Goal: Find contact information: Find contact information

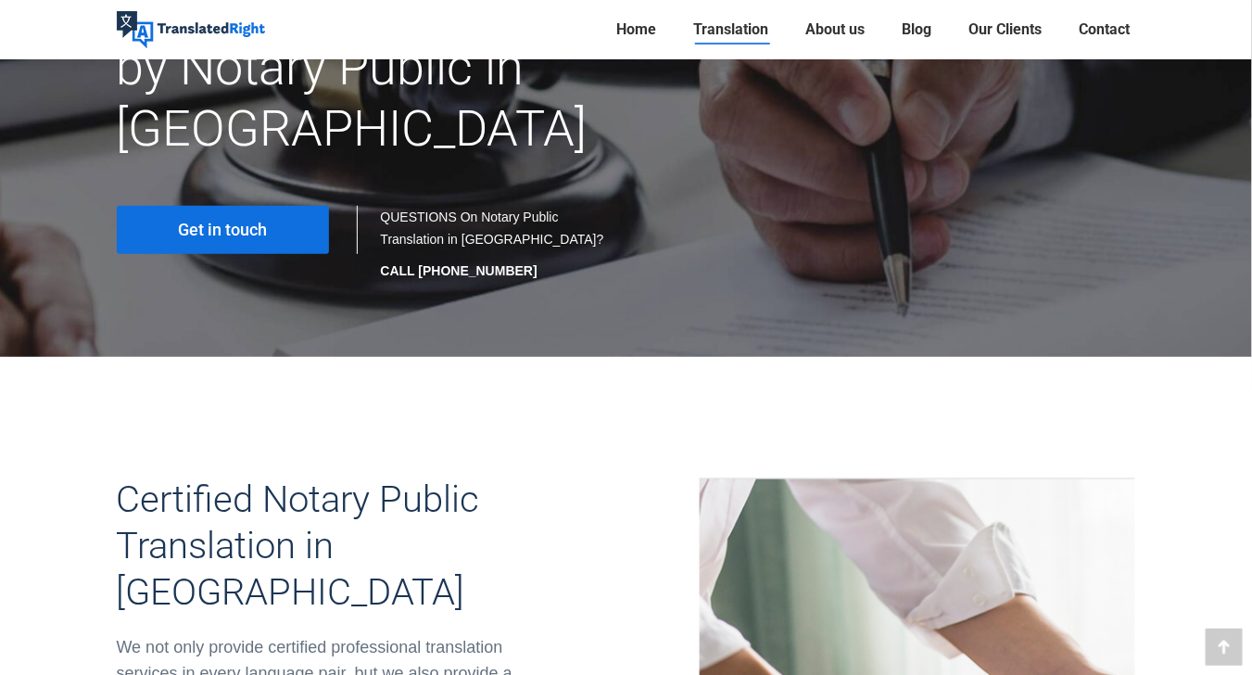
scroll to position [93, 0]
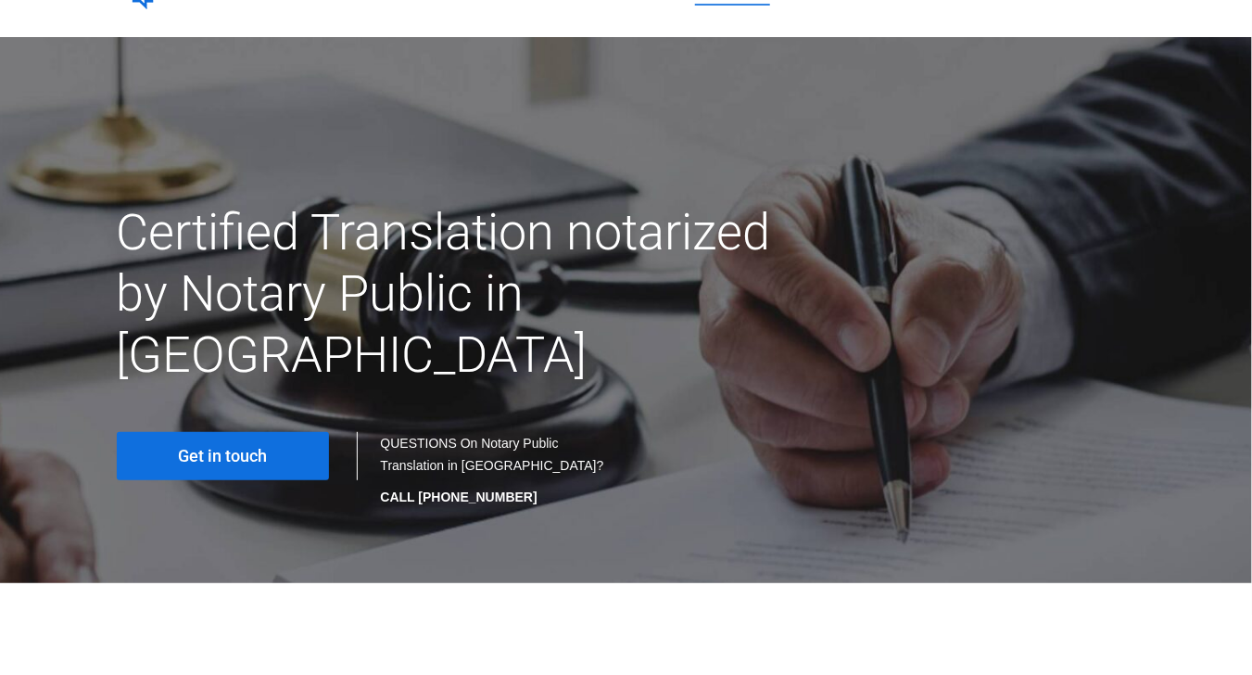
click at [231, 447] on span "Get in touch" at bounding box center [222, 456] width 89 height 19
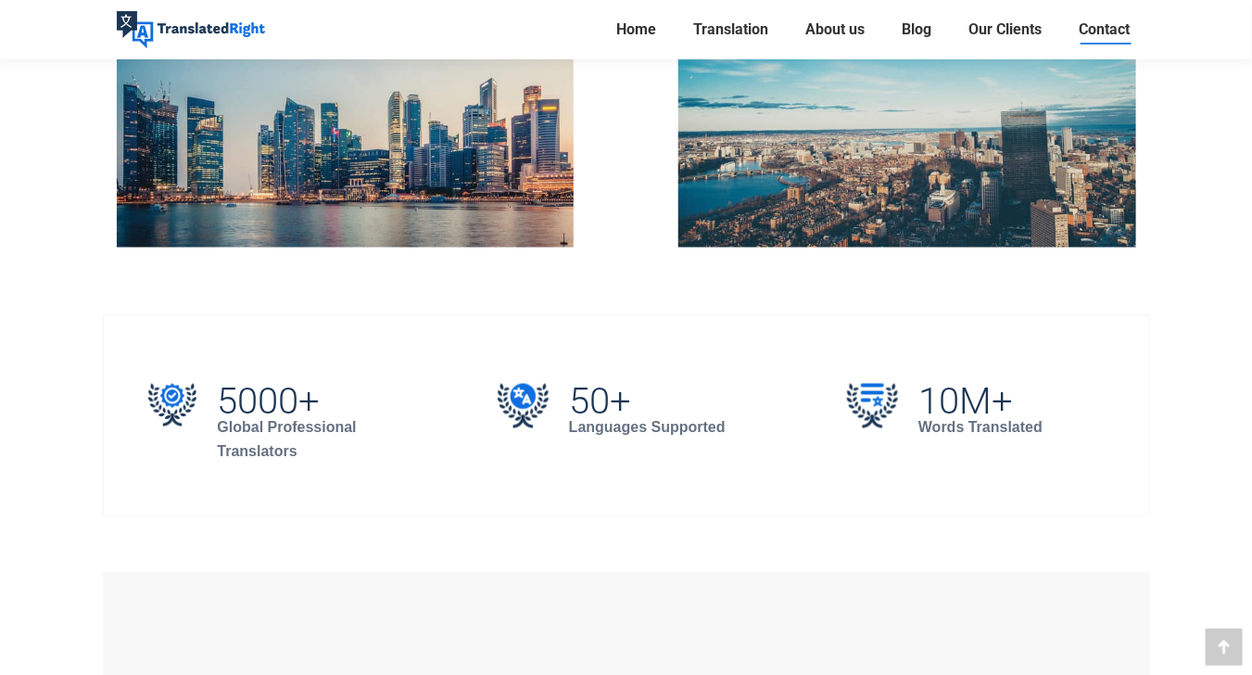
scroll to position [1020, 0]
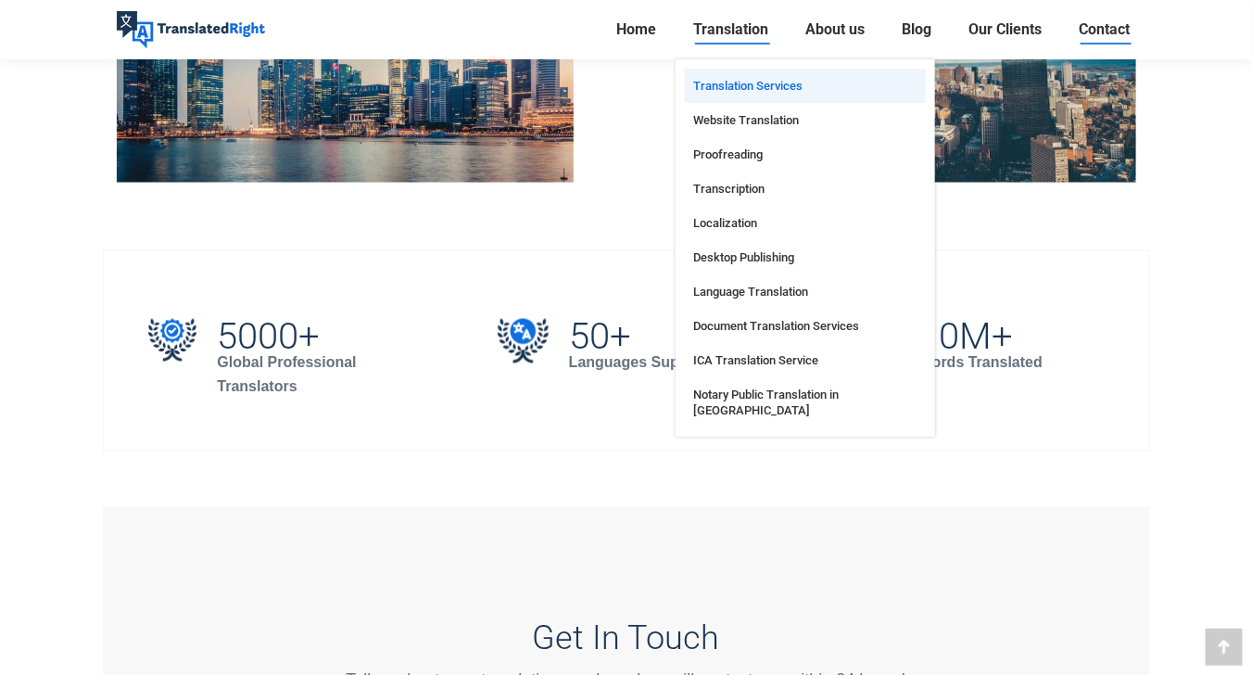
click at [751, 80] on span "Translation Services" at bounding box center [748, 86] width 109 height 16
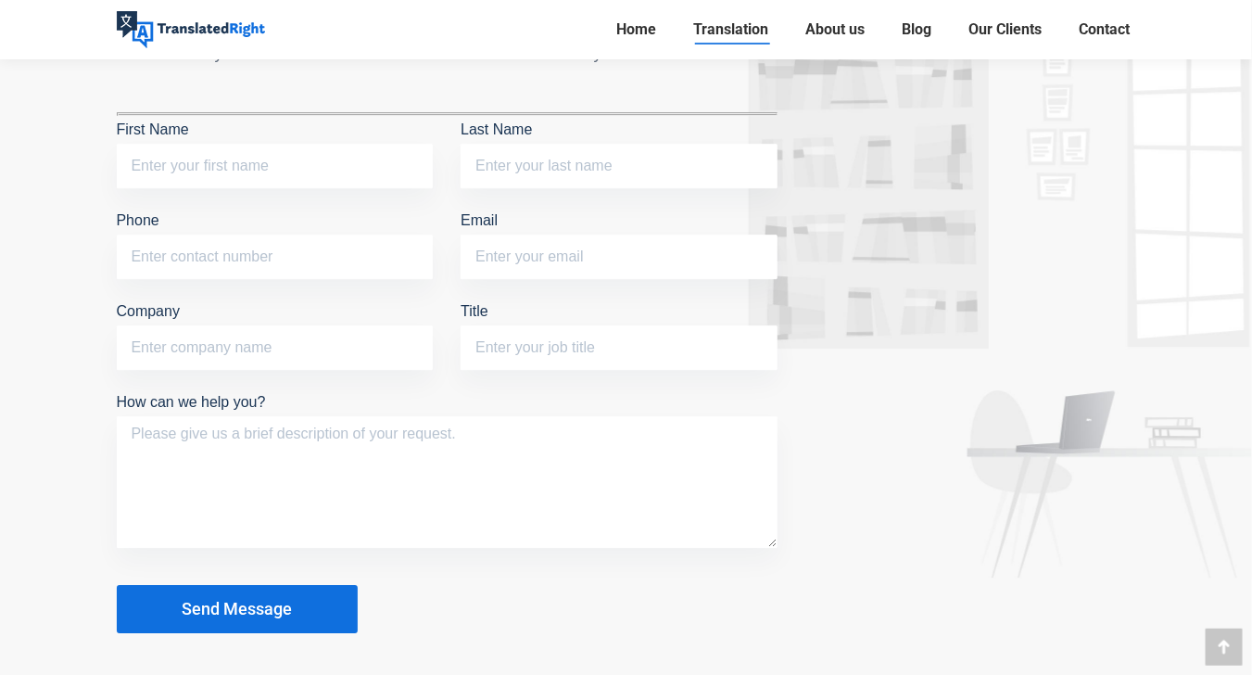
scroll to position [7137, 0]
